Goal: Answer question/provide support

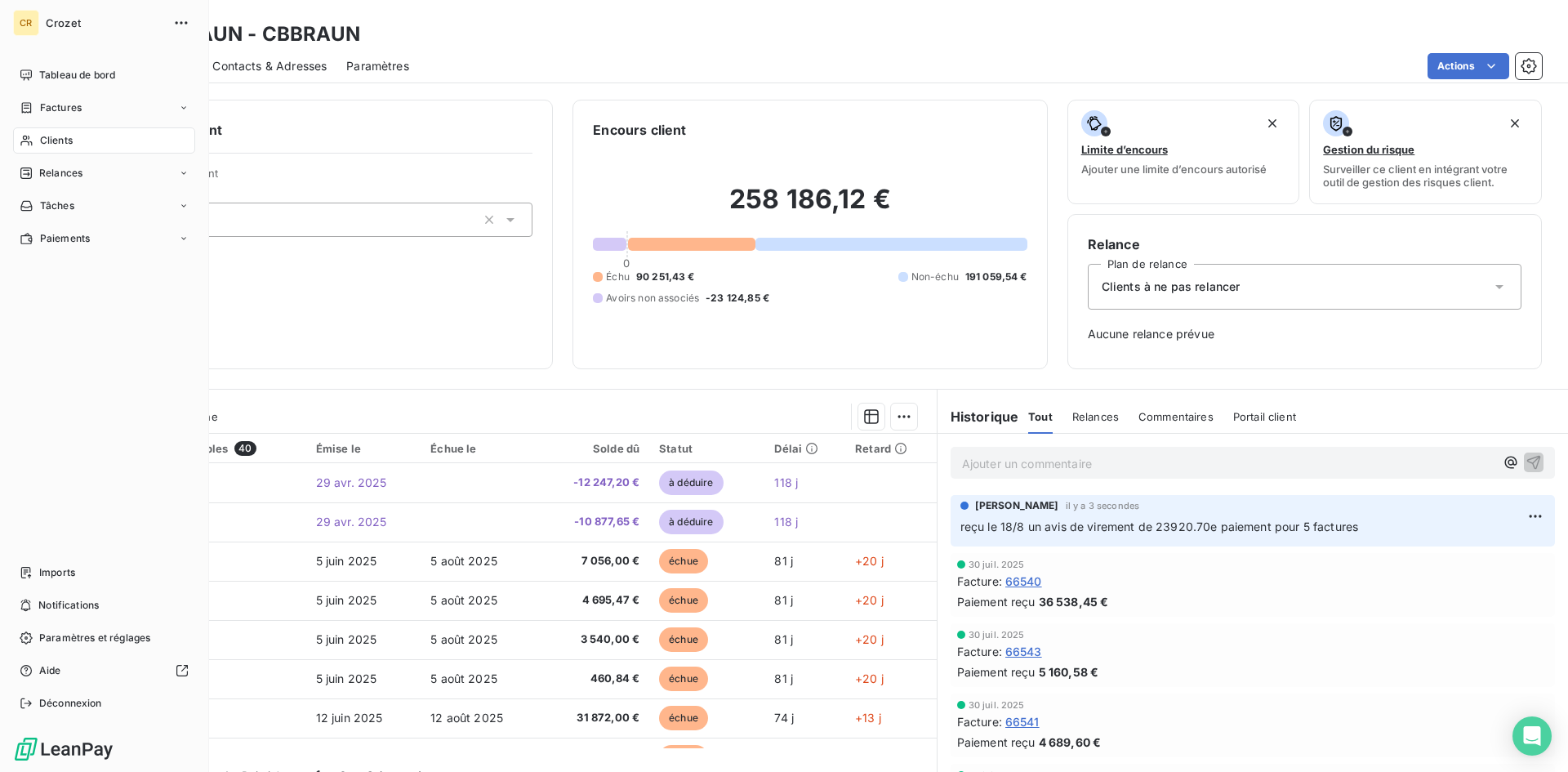
scroll to position [140, 0]
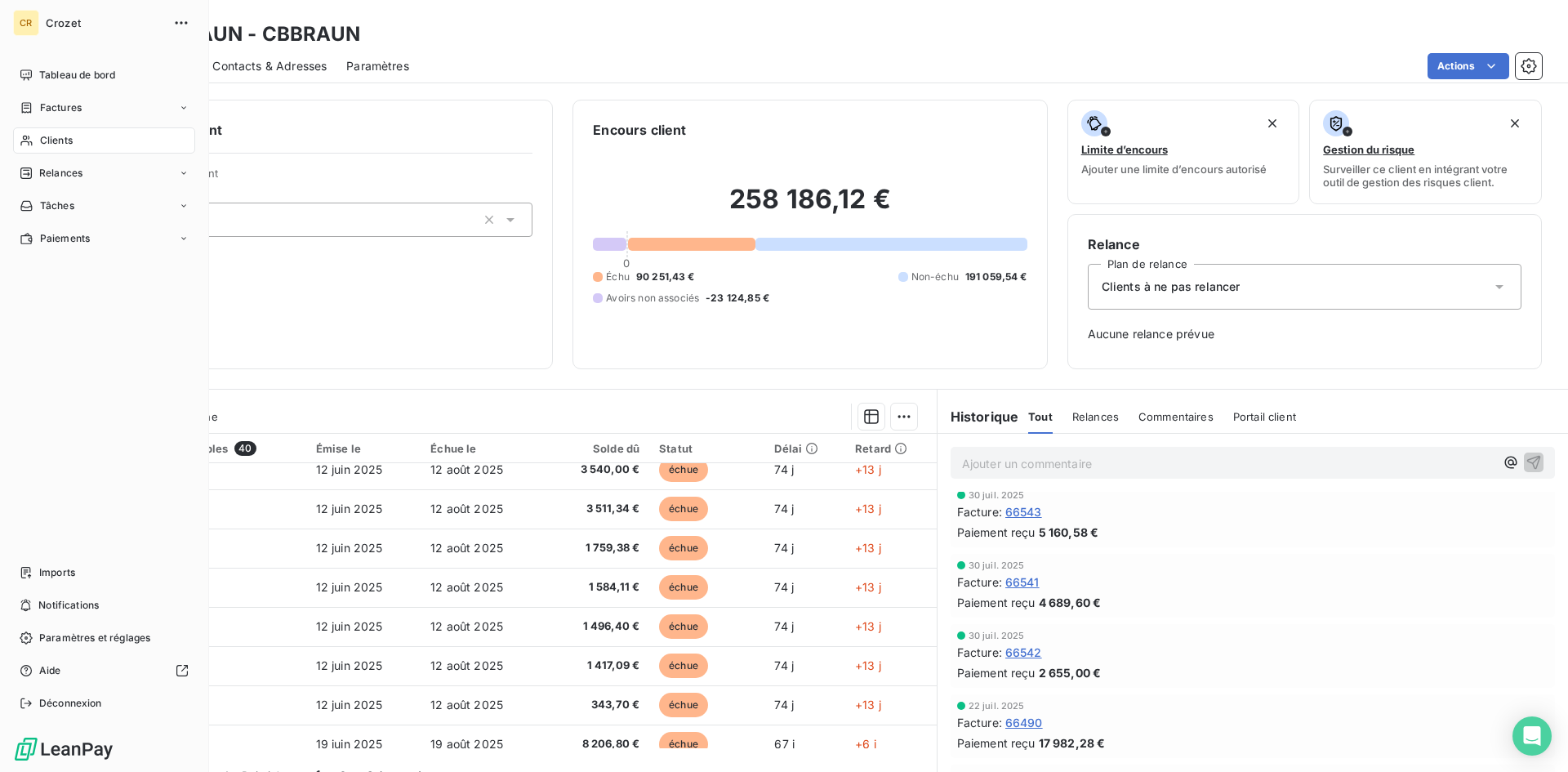
click at [55, 138] on span "Clients" at bounding box center [56, 141] width 33 height 15
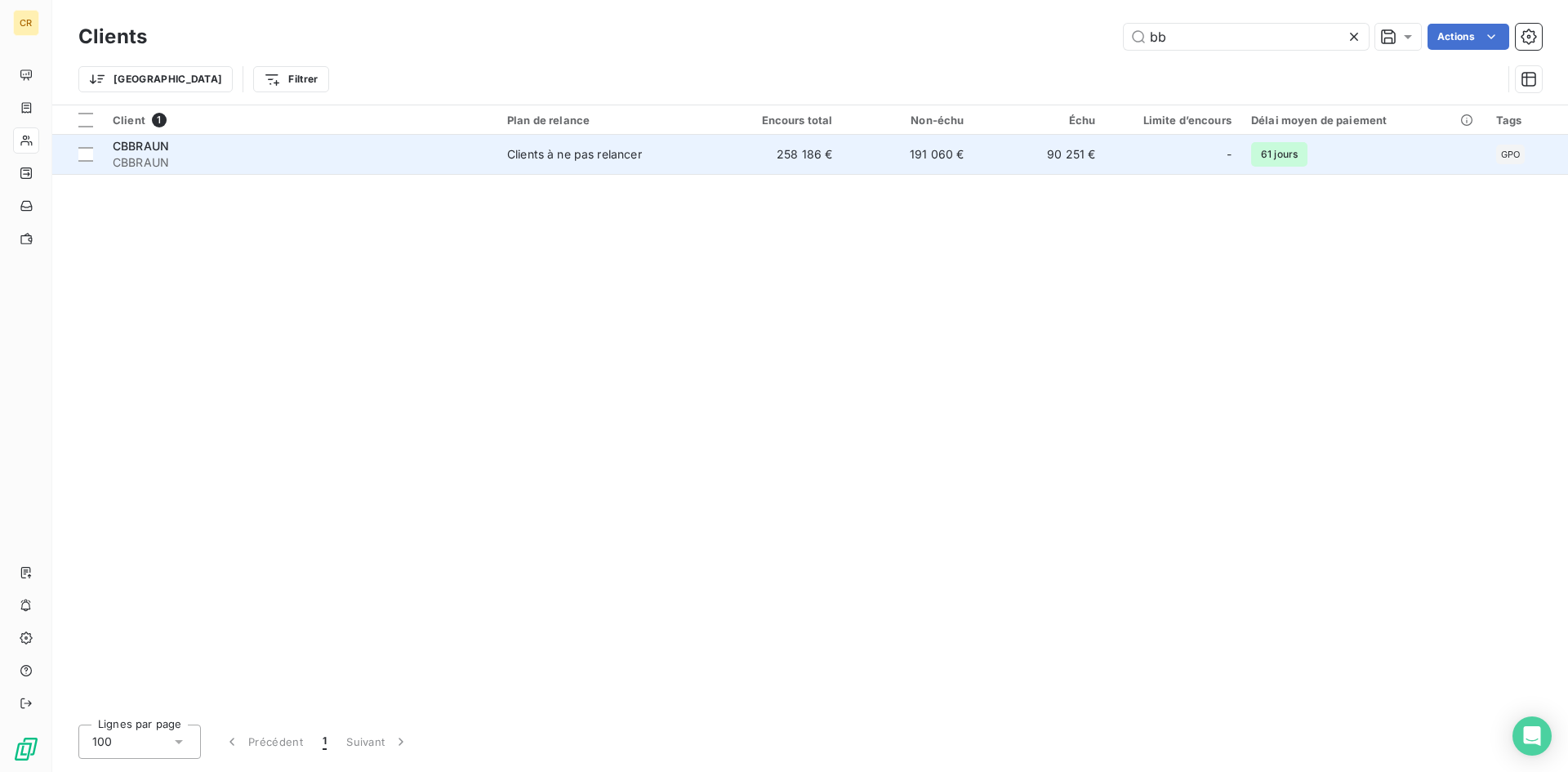
type input "b"
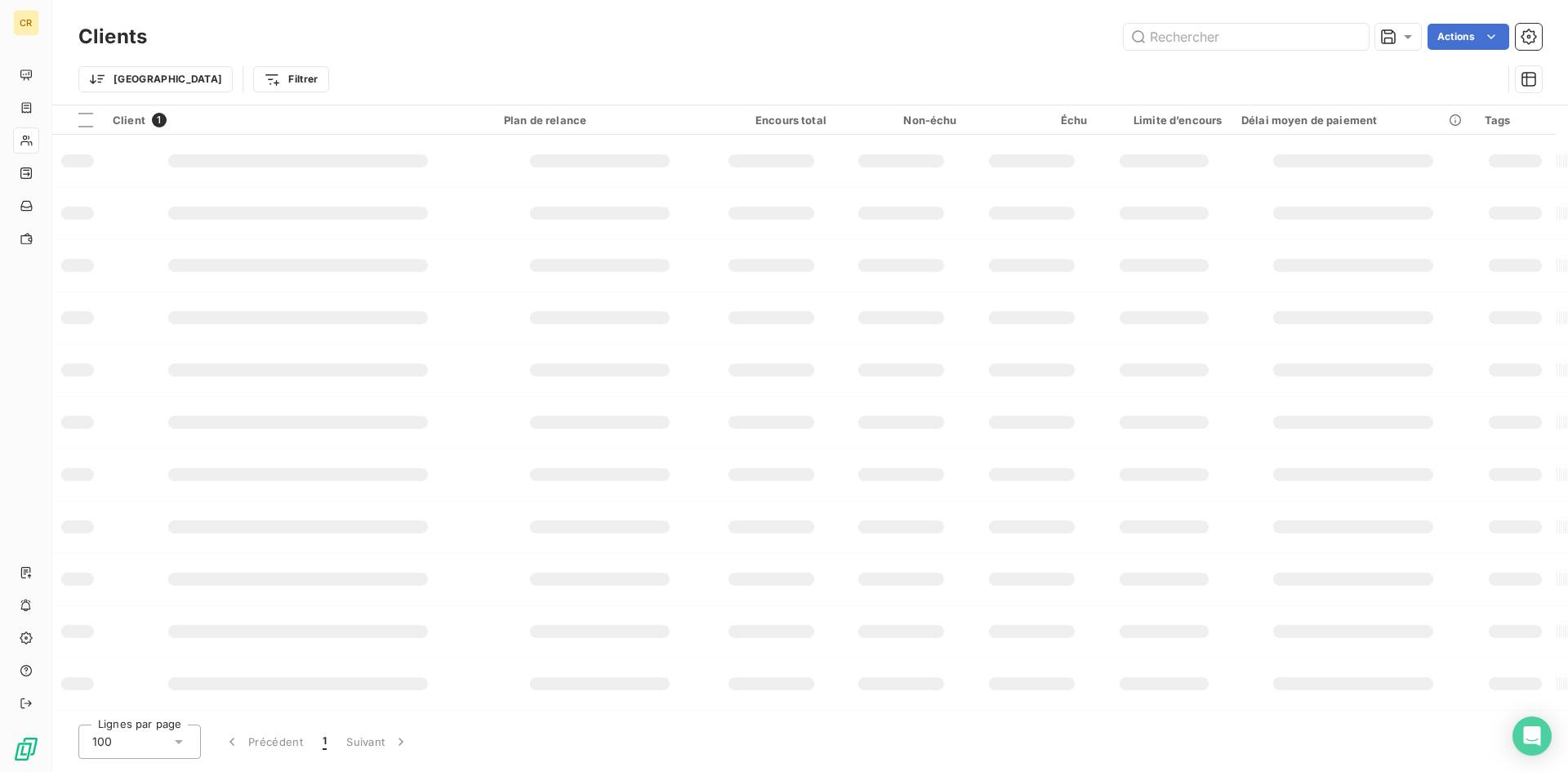
type input "f"
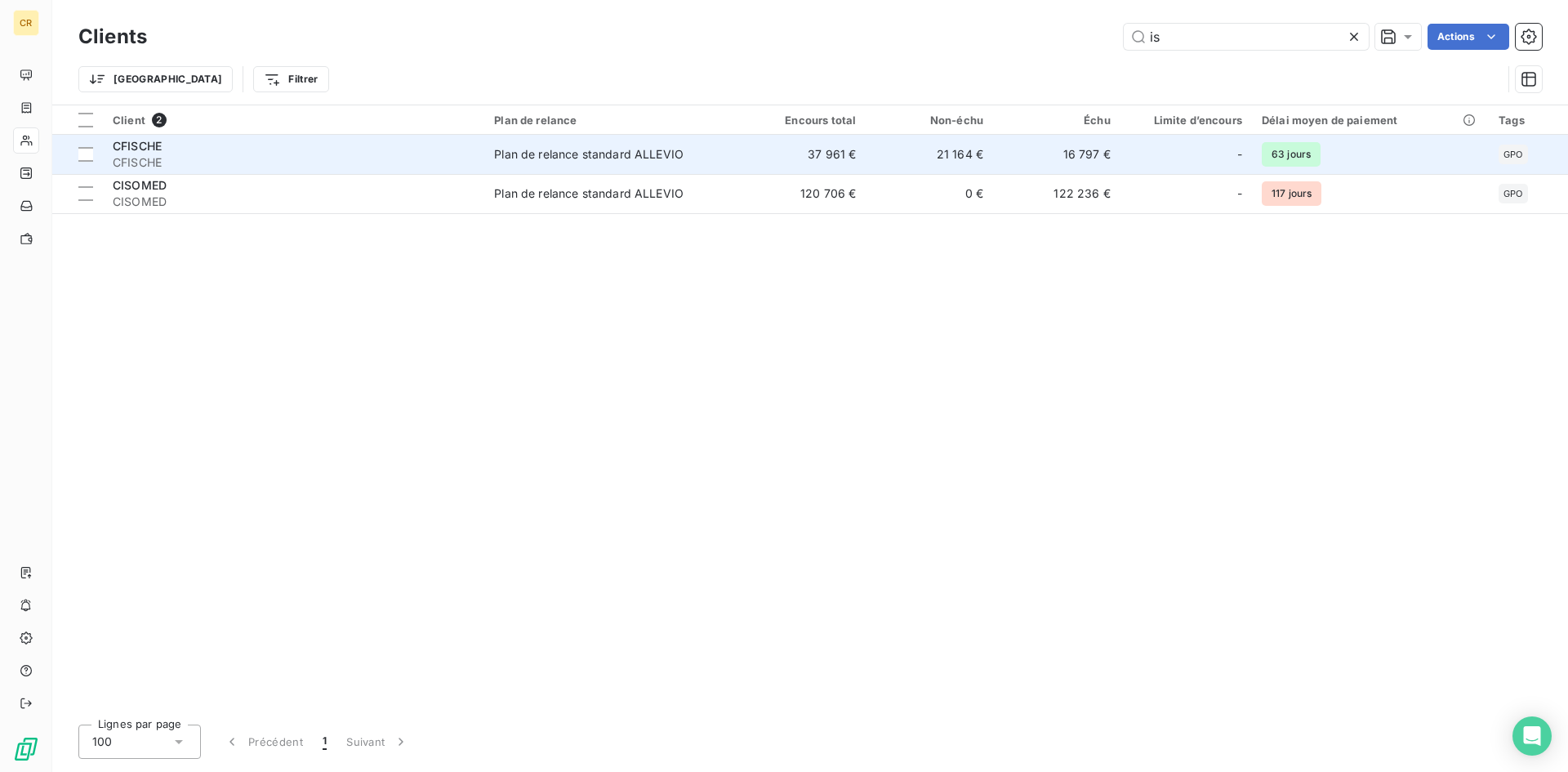
type input "is"
click at [462, 169] on span "CFISCHE" at bounding box center [293, 163] width 362 height 17
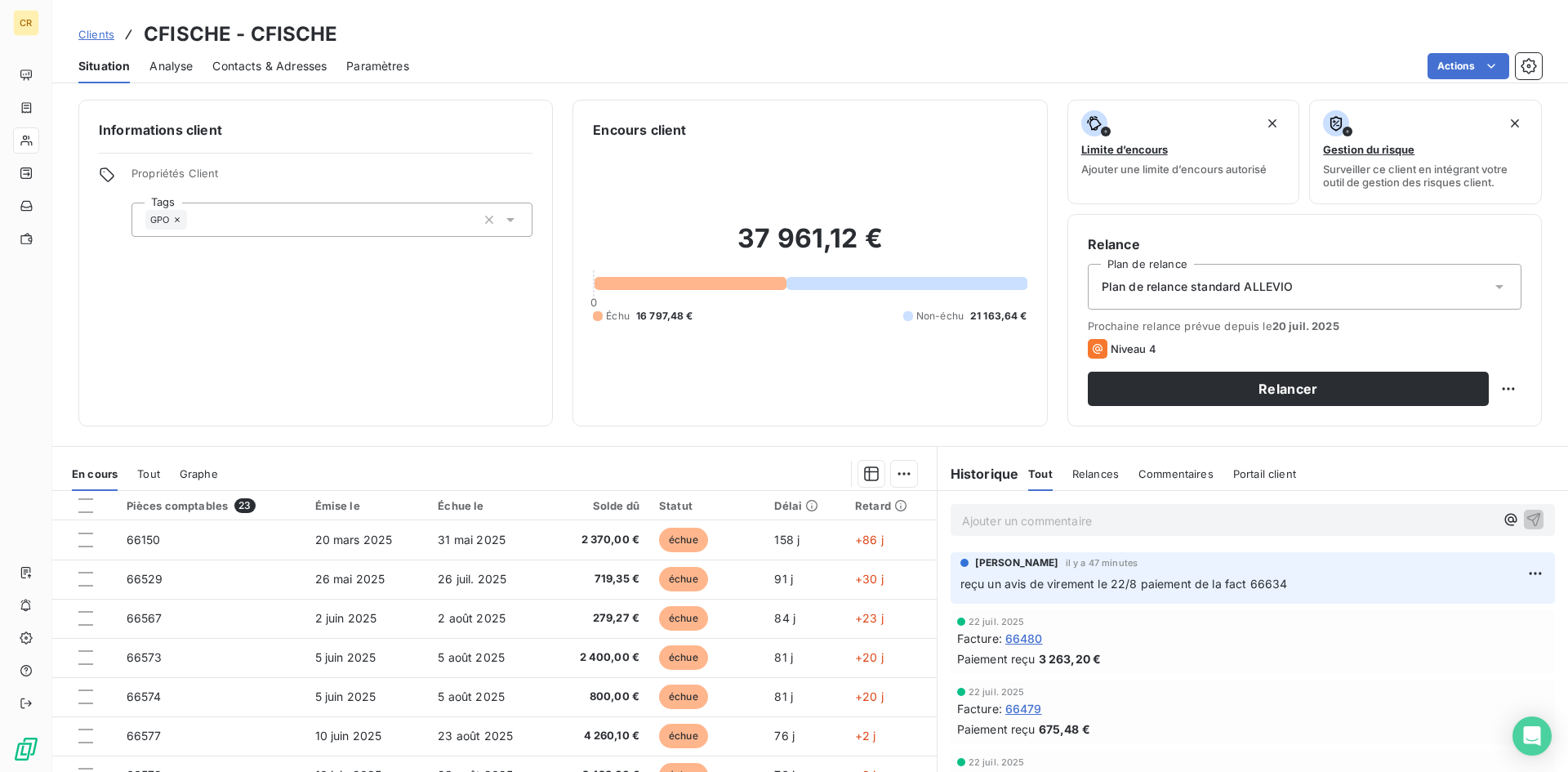
click at [1261, 515] on p "Ajouter un commentaire ﻿" at bounding box center [1228, 521] width 533 height 20
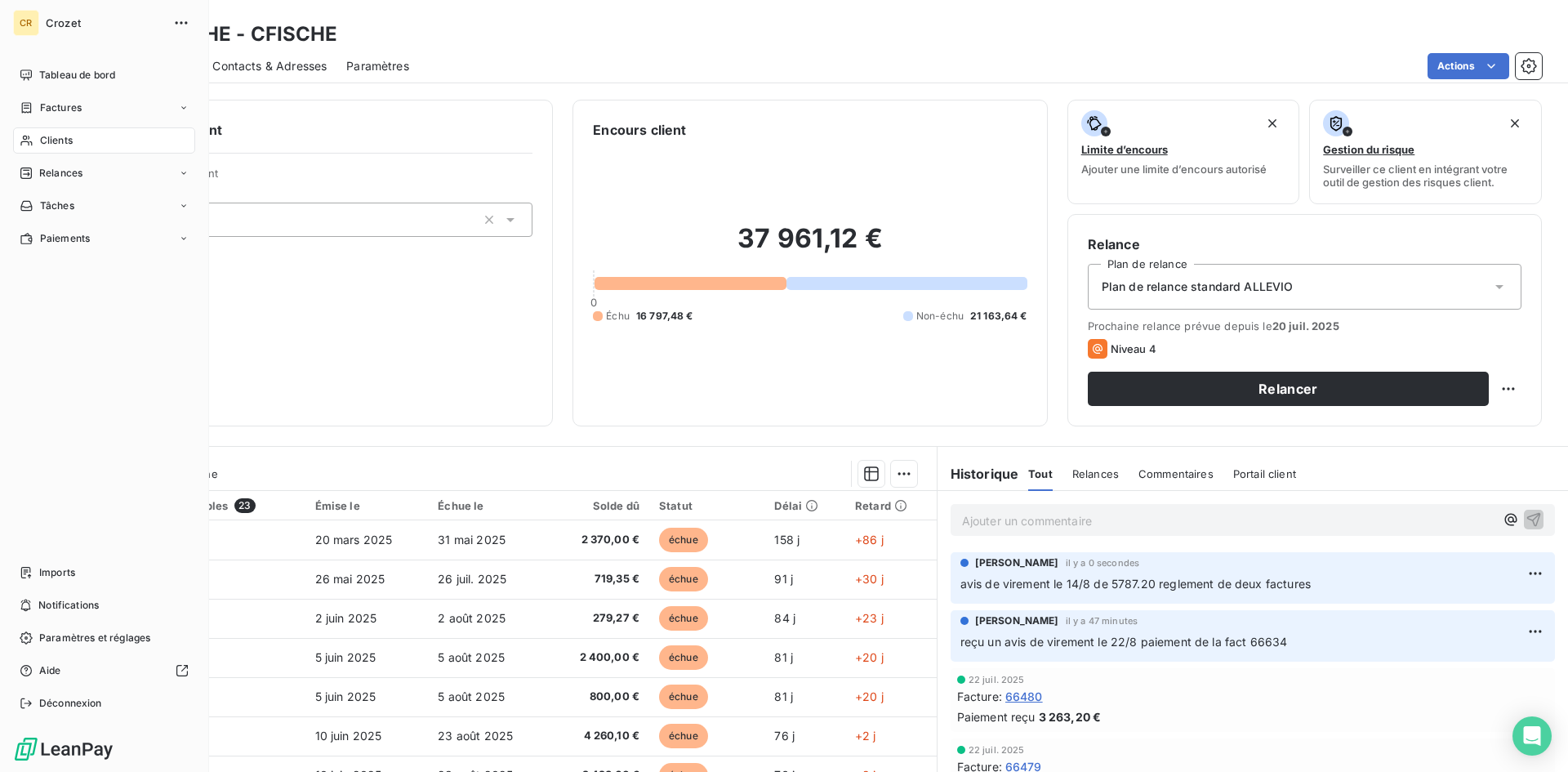
click at [40, 141] on span "Clients" at bounding box center [56, 141] width 33 height 15
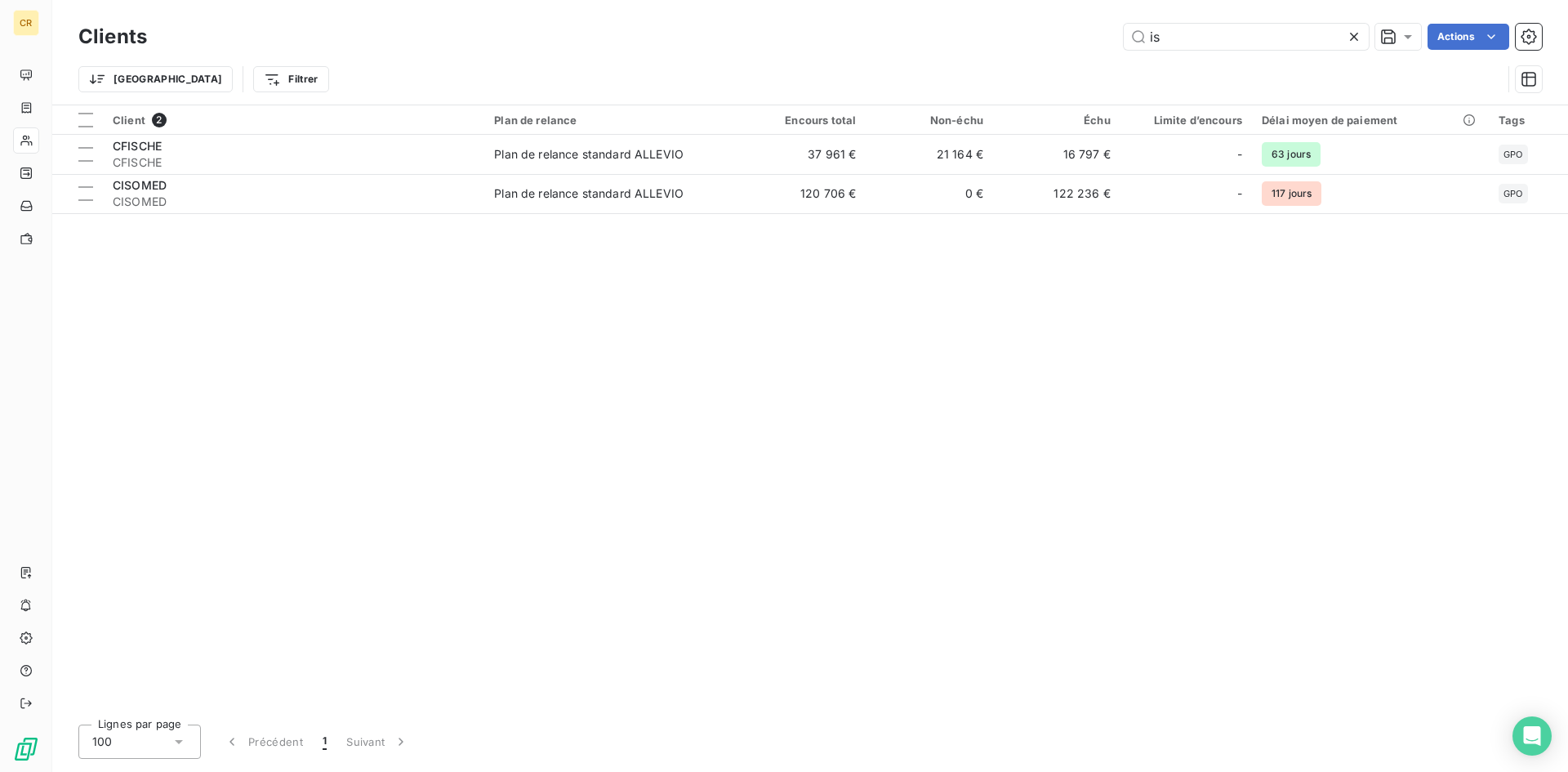
drag, startPoint x: 1259, startPoint y: 39, endPoint x: 970, endPoint y: 20, distance: 289.6
click at [970, 20] on div "Clients is Actions" at bounding box center [810, 36] width 1464 height 34
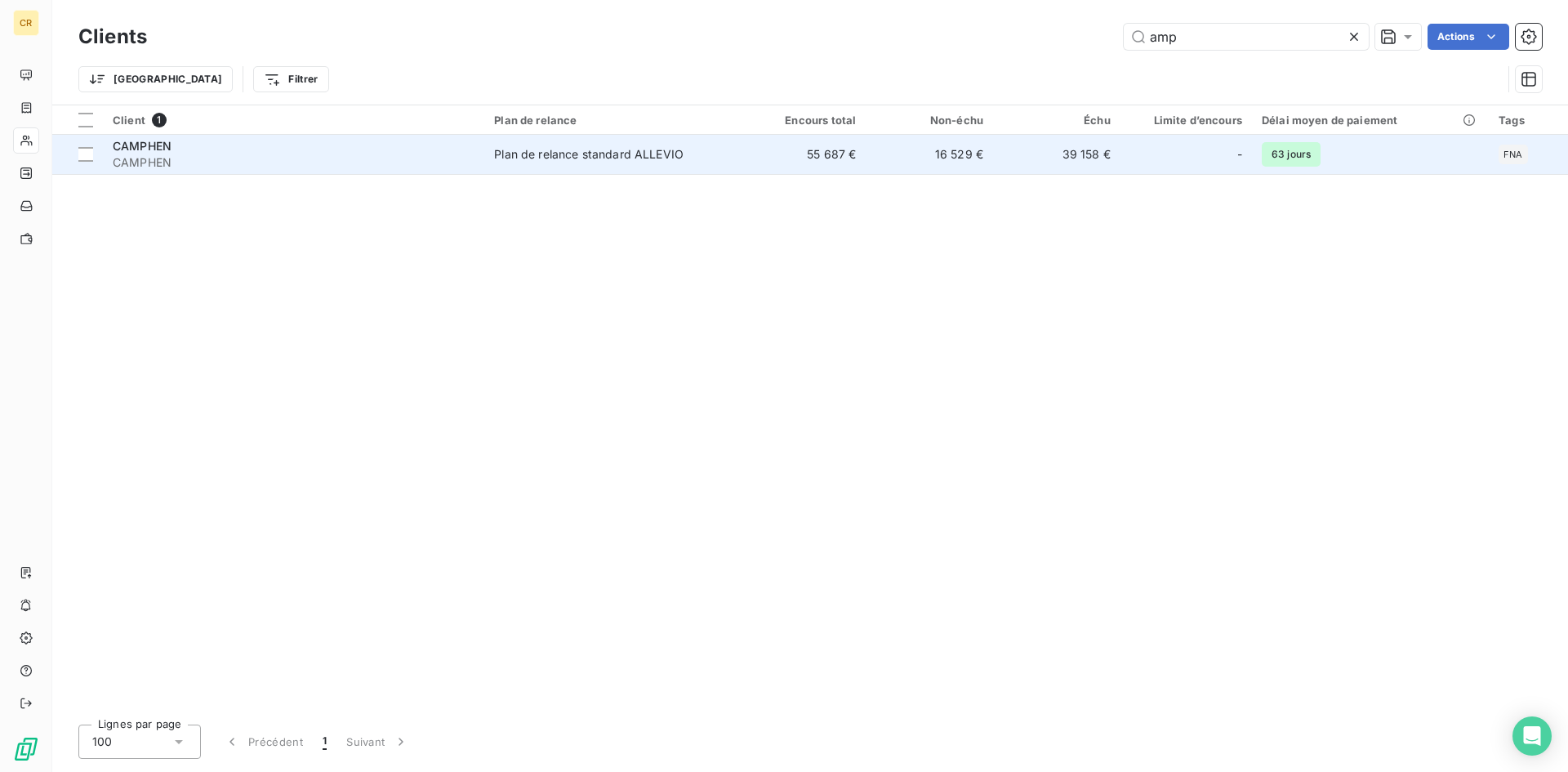
type input "amp"
click at [563, 153] on div "Plan de relance standard ALLEVIO" at bounding box center [588, 155] width 189 height 17
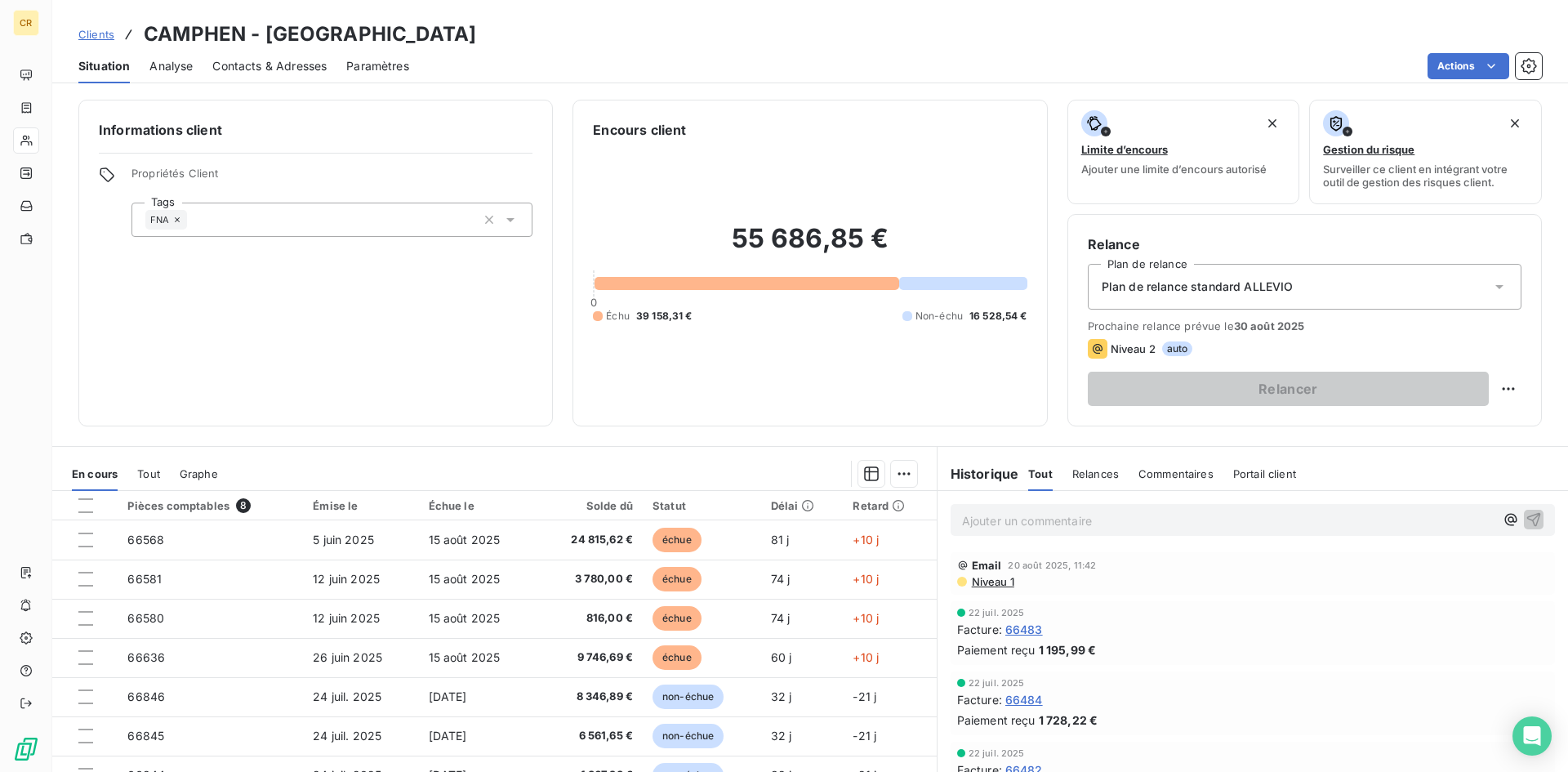
click at [1151, 510] on div "Ajouter un commentaire ﻿" at bounding box center [1228, 520] width 533 height 22
click at [1151, 521] on p "Ajouter un commentaire ﻿" at bounding box center [1228, 521] width 533 height 20
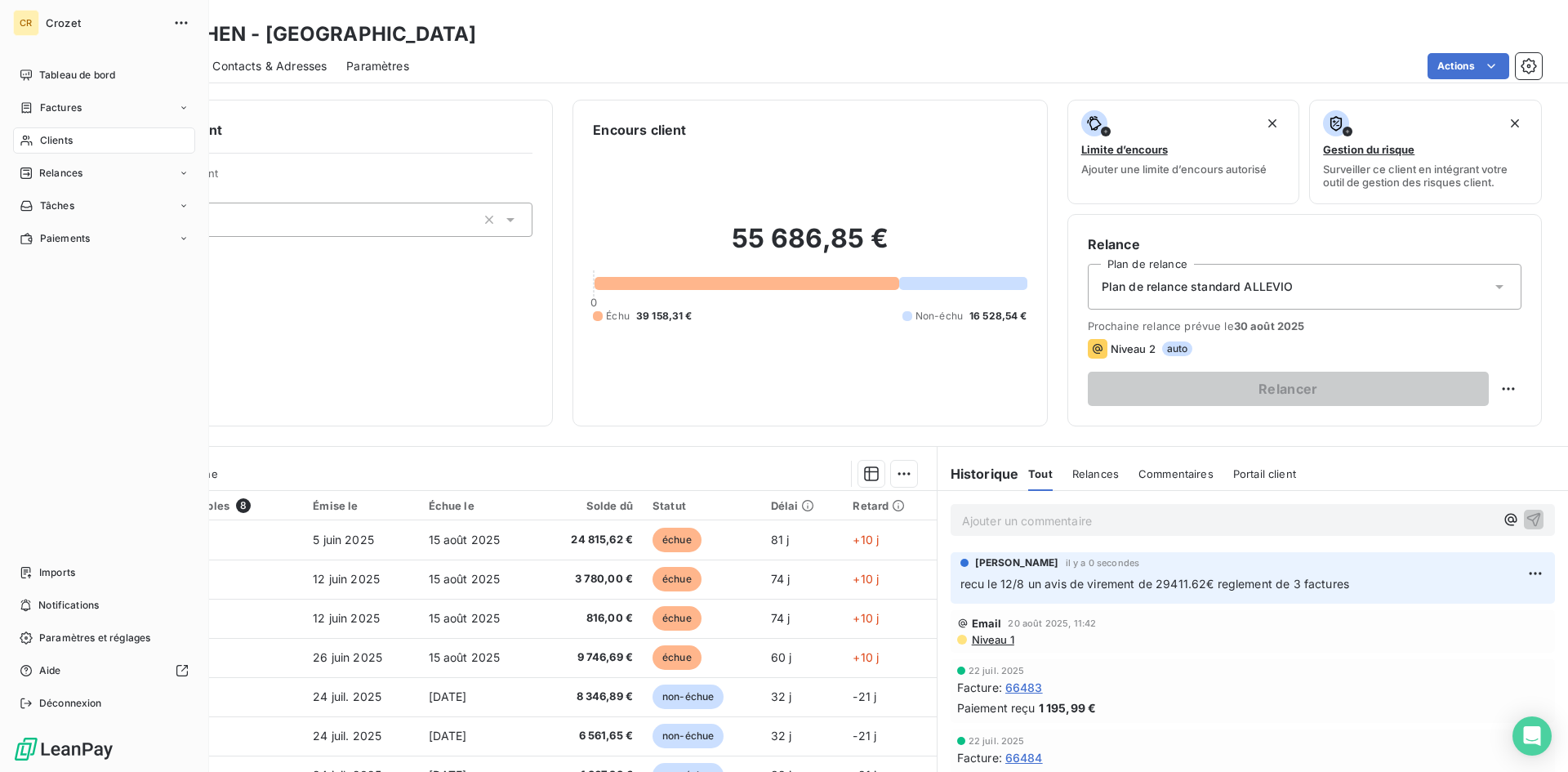
click at [47, 141] on span "Clients" at bounding box center [56, 141] width 33 height 15
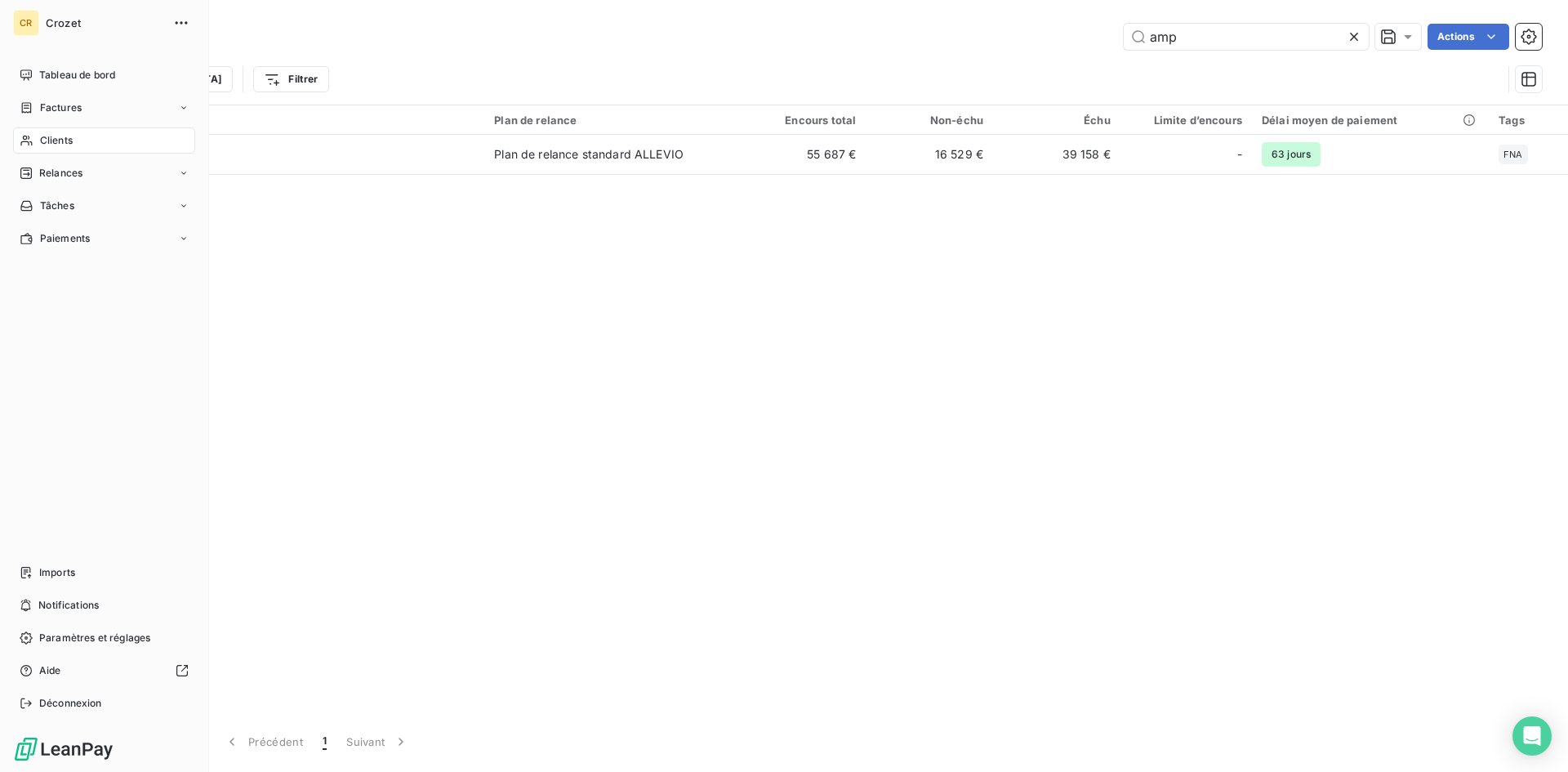
click at [38, 139] on div "Clients" at bounding box center [104, 141] width 182 height 26
